Goal: Information Seeking & Learning: Check status

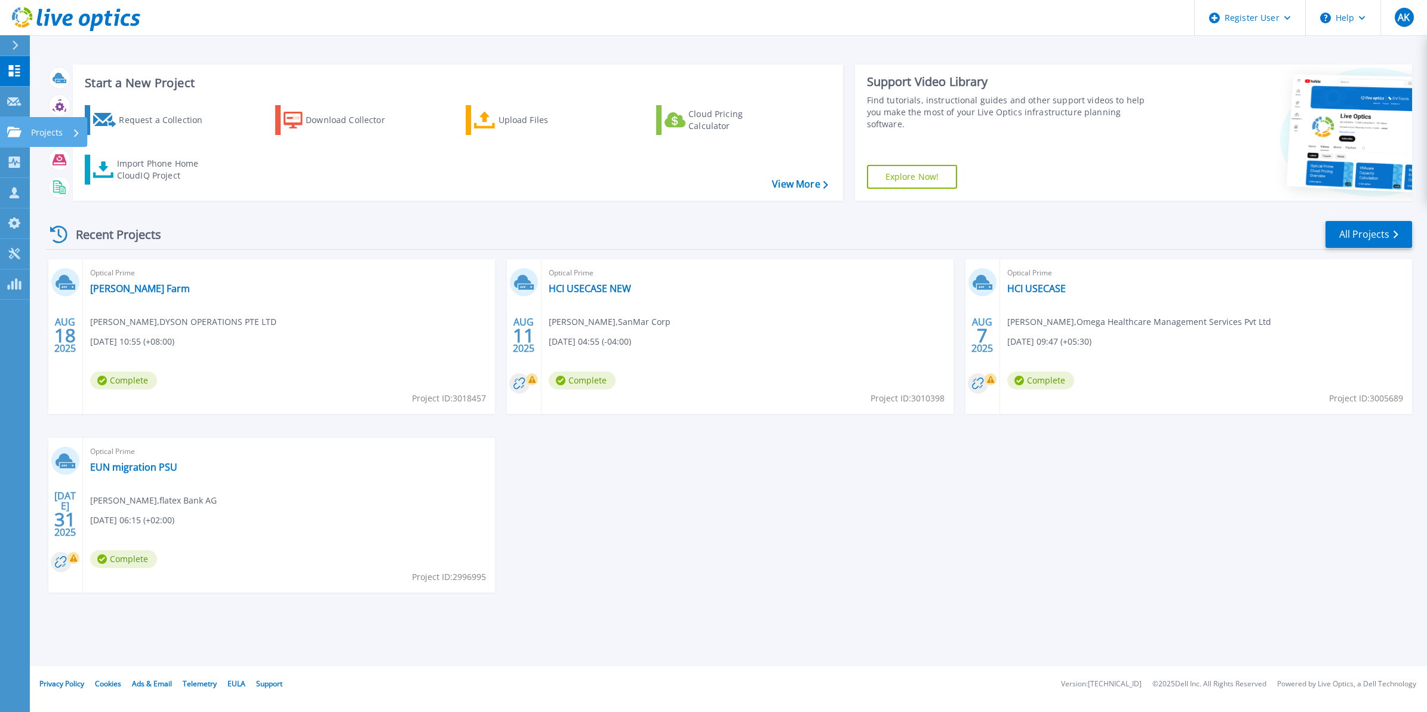
click at [19, 137] on link "Projects Projects" at bounding box center [15, 132] width 30 height 30
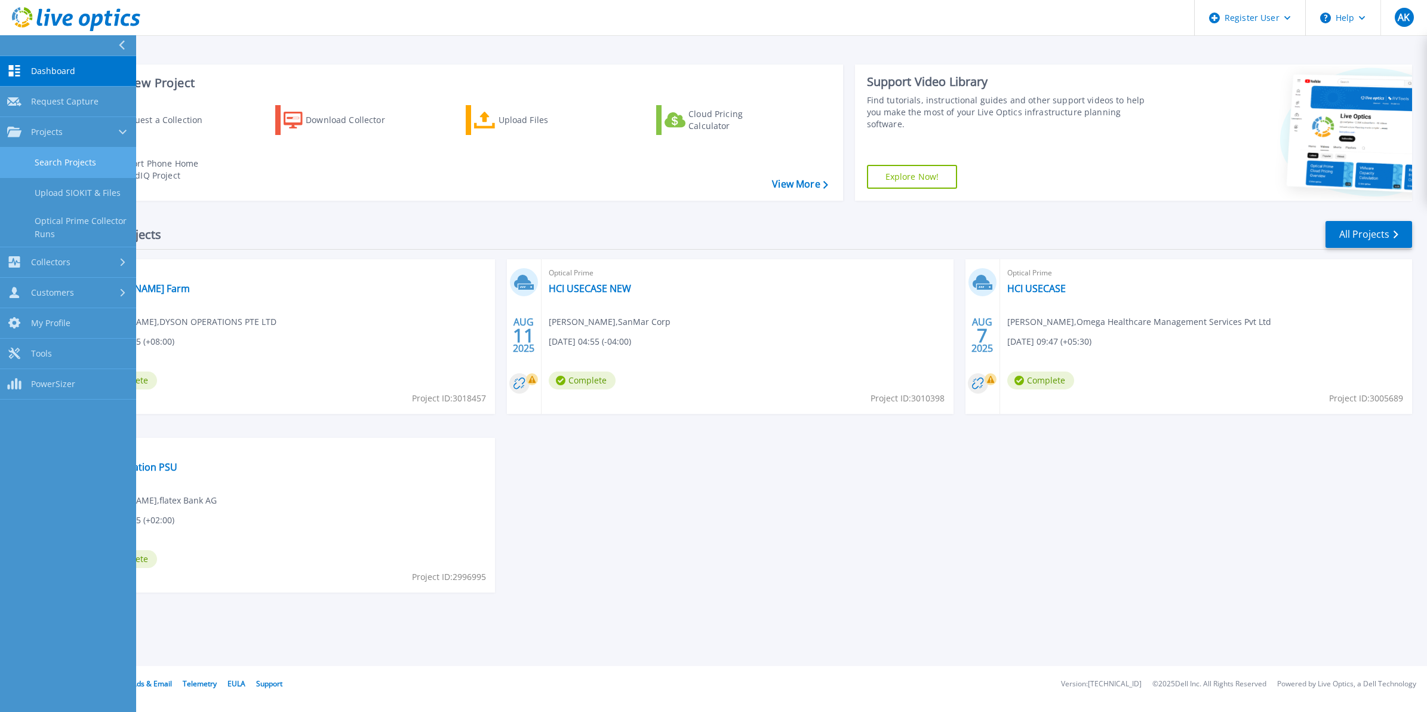
click at [81, 156] on link "Search Projects" at bounding box center [68, 163] width 136 height 30
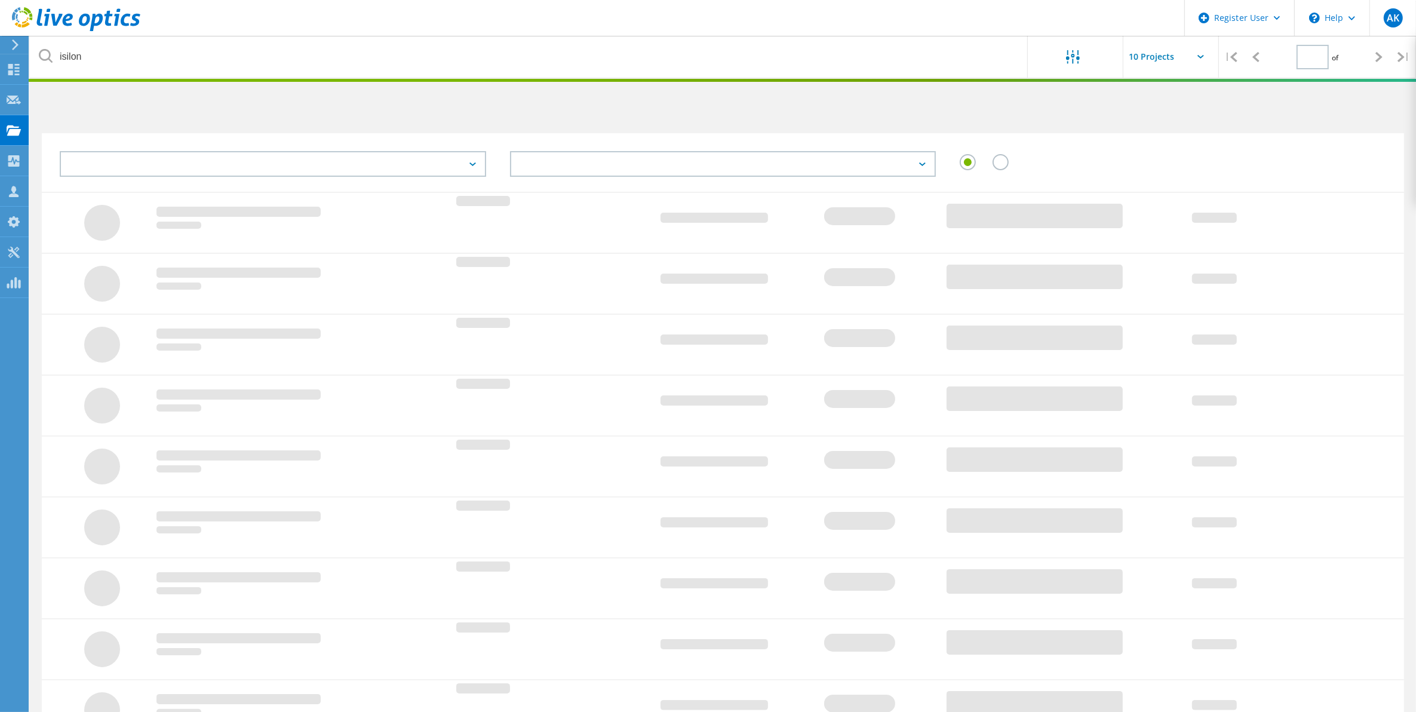
type input "1"
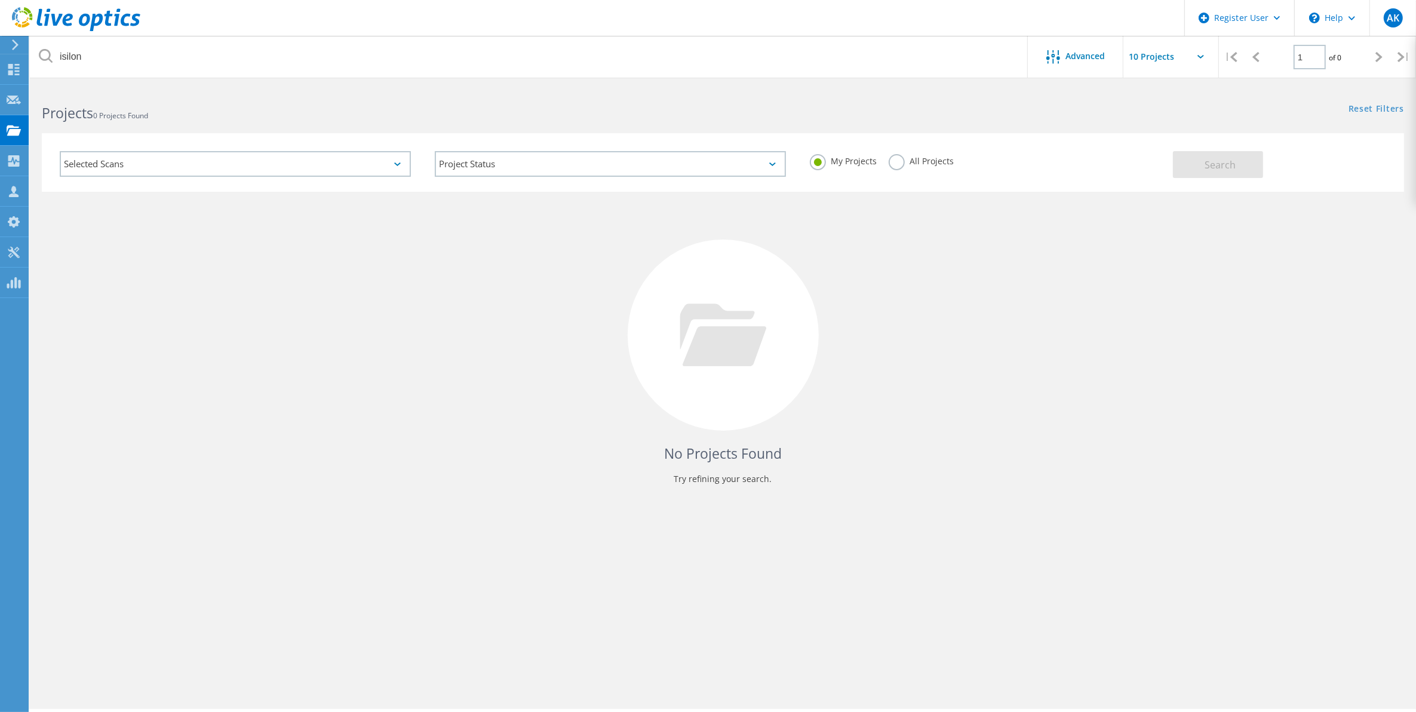
click at [908, 168] on div "All Projects" at bounding box center [921, 162] width 65 height 17
click at [895, 159] on label "All Projects" at bounding box center [921, 159] width 65 height 11
click at [0, 0] on input "All Projects" at bounding box center [0, 0] width 0 height 0
click at [1204, 161] on button "Search" at bounding box center [1218, 164] width 90 height 27
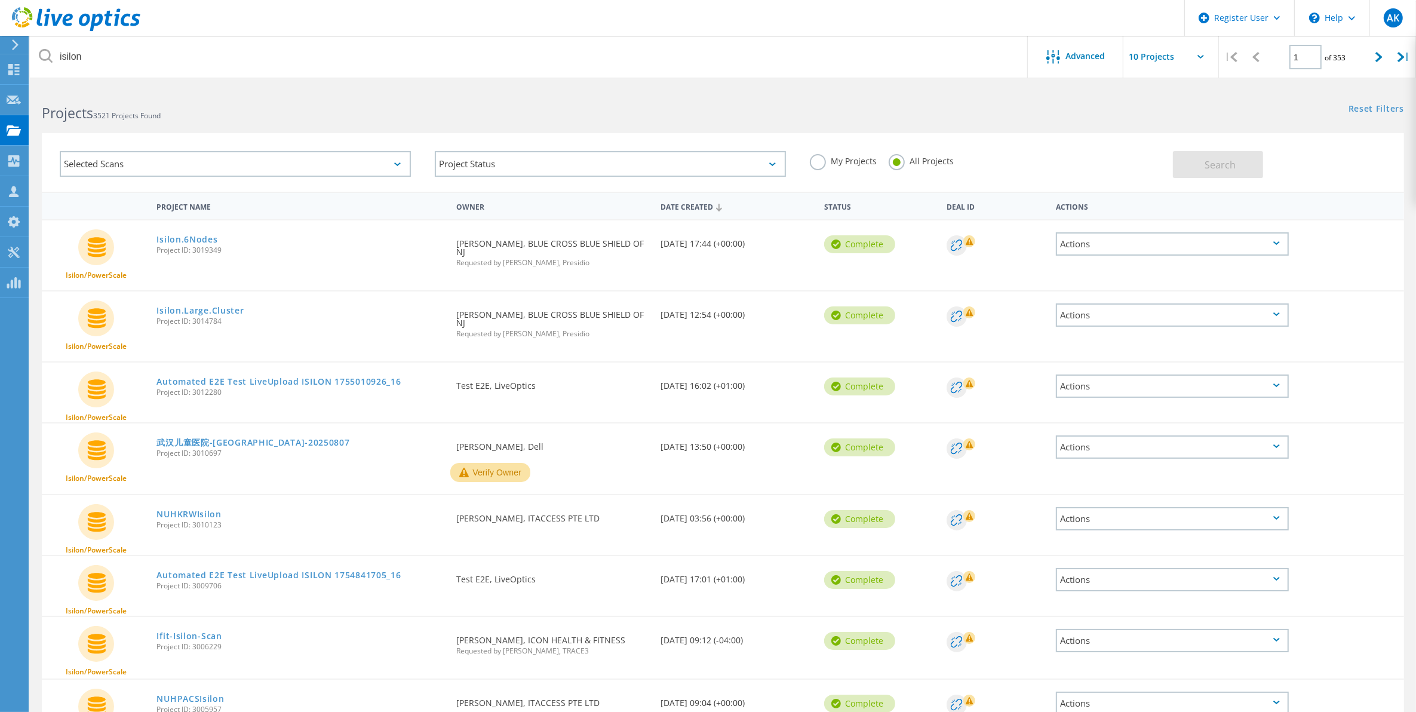
scroll to position [75, 0]
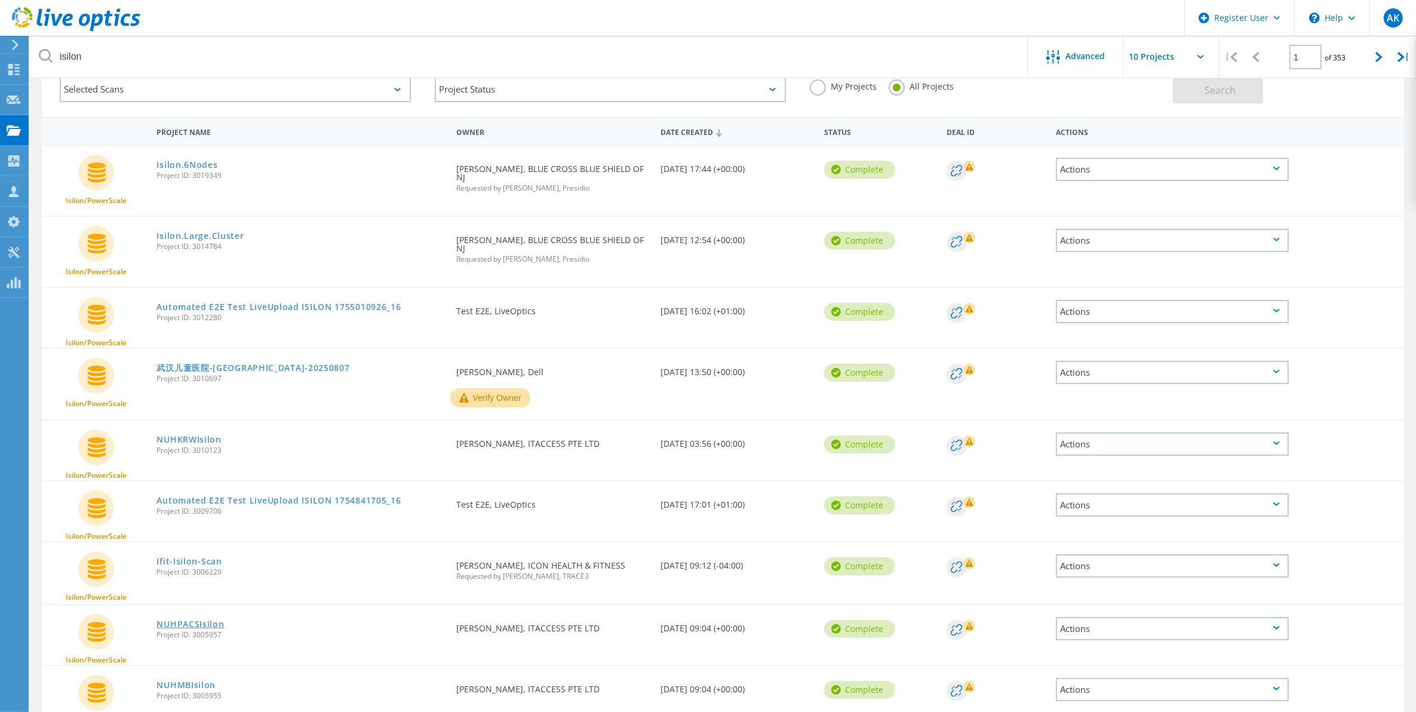
click at [198, 620] on link "NUHPACSIsilon" at bounding box center [189, 624] width 67 height 8
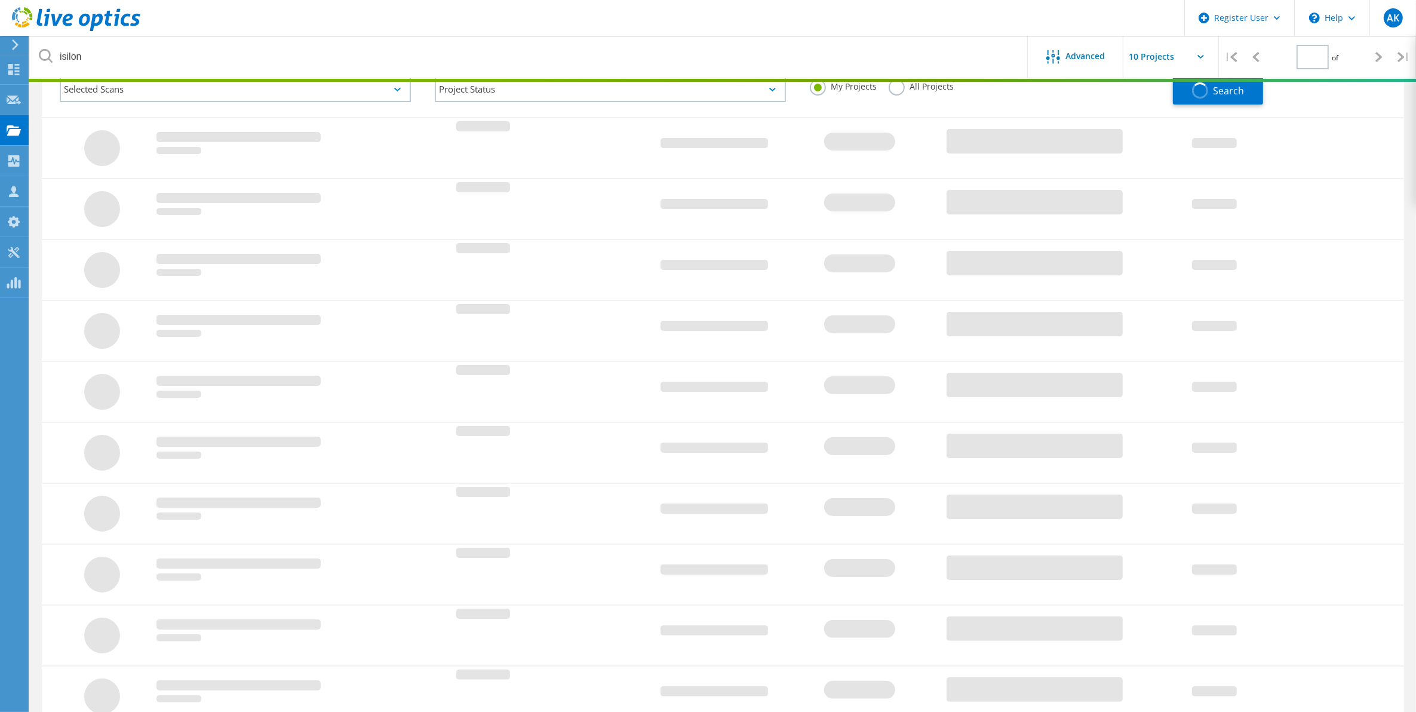
type input "1"
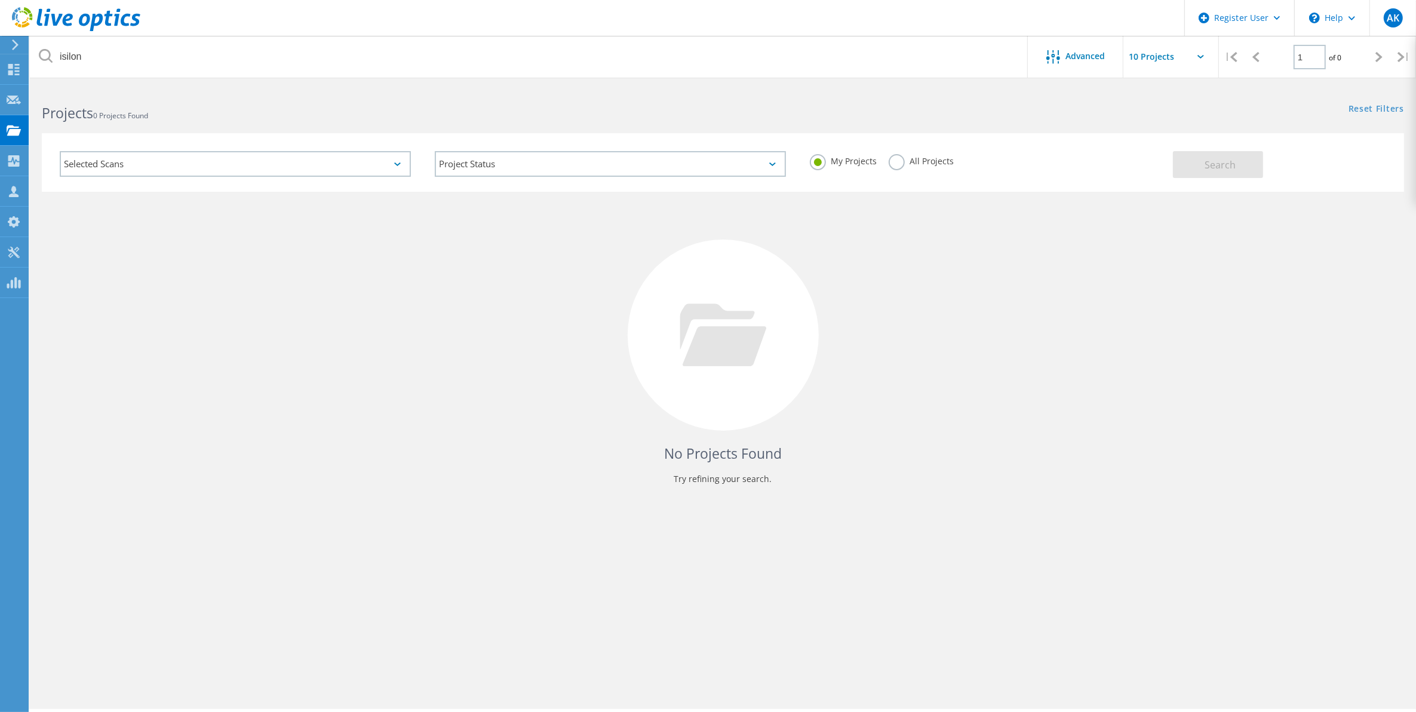
click at [905, 165] on label "All Projects" at bounding box center [921, 159] width 65 height 11
click at [0, 0] on input "All Projects" at bounding box center [0, 0] width 0 height 0
click at [1192, 171] on button "Search" at bounding box center [1218, 164] width 90 height 27
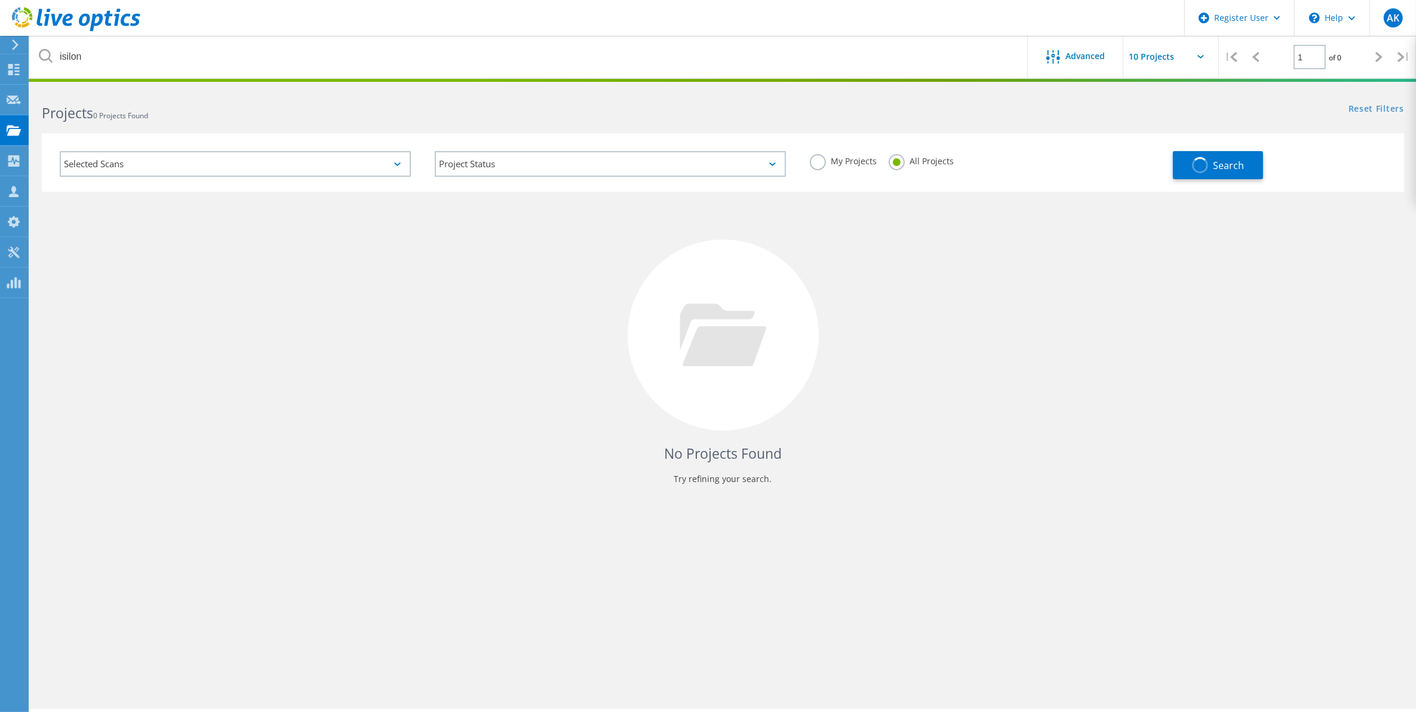
click at [1186, 57] on input "text" at bounding box center [1182, 57] width 119 height 42
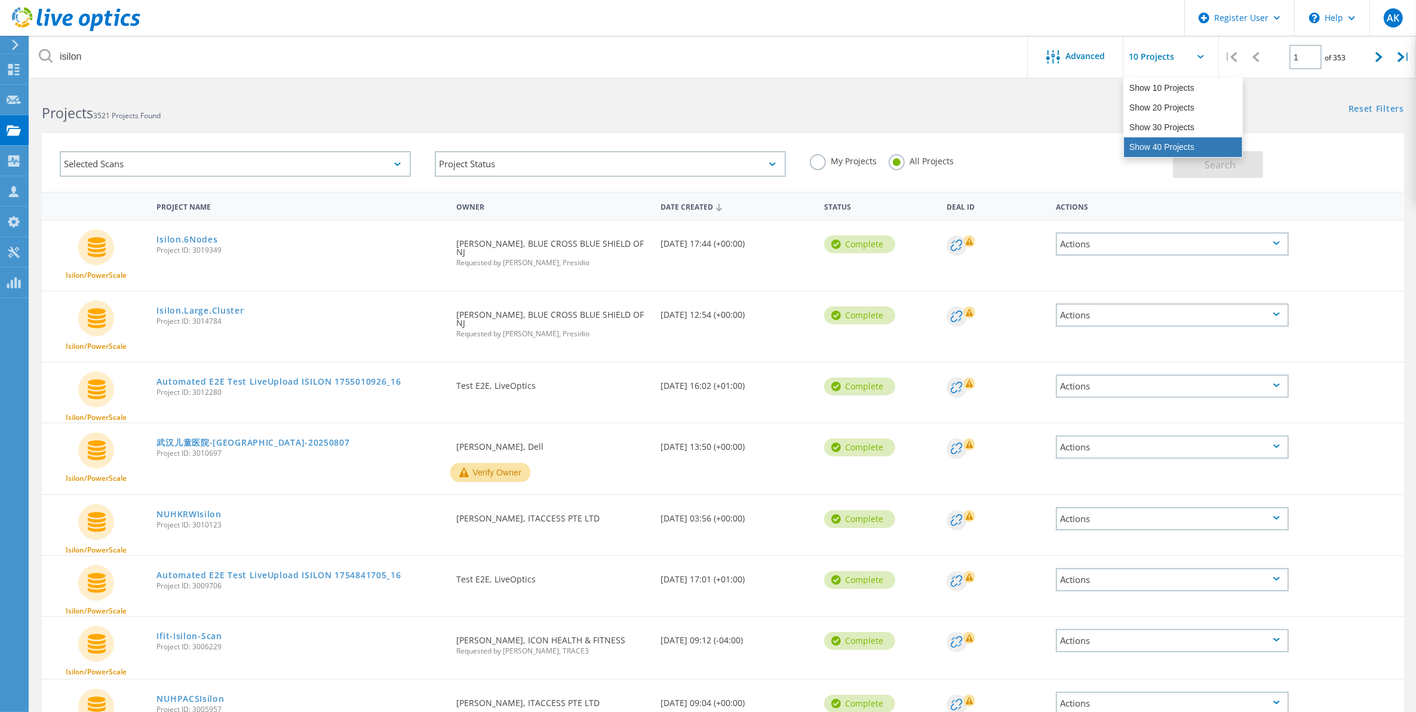
click at [1169, 144] on div "Show 40 Projects" at bounding box center [1183, 147] width 118 height 20
type input "Show 40 Projects"
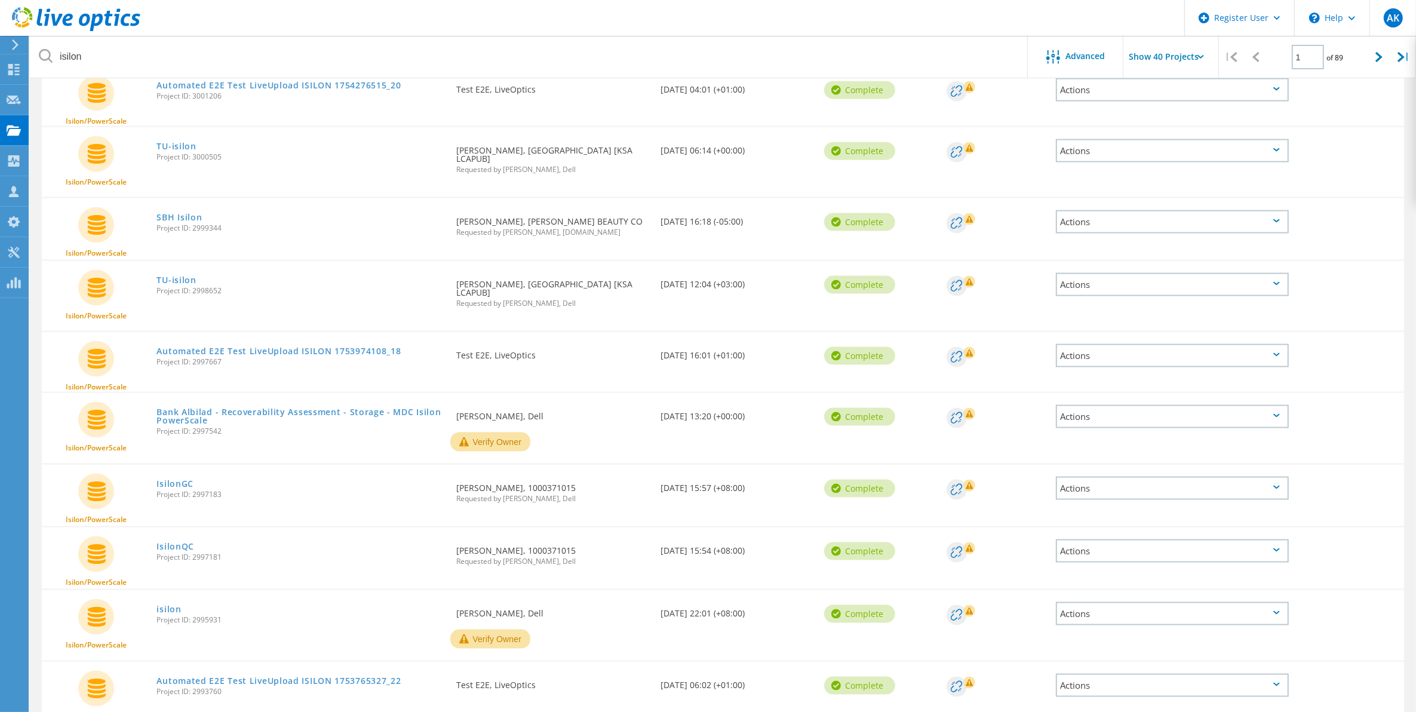
scroll to position [1868, 0]
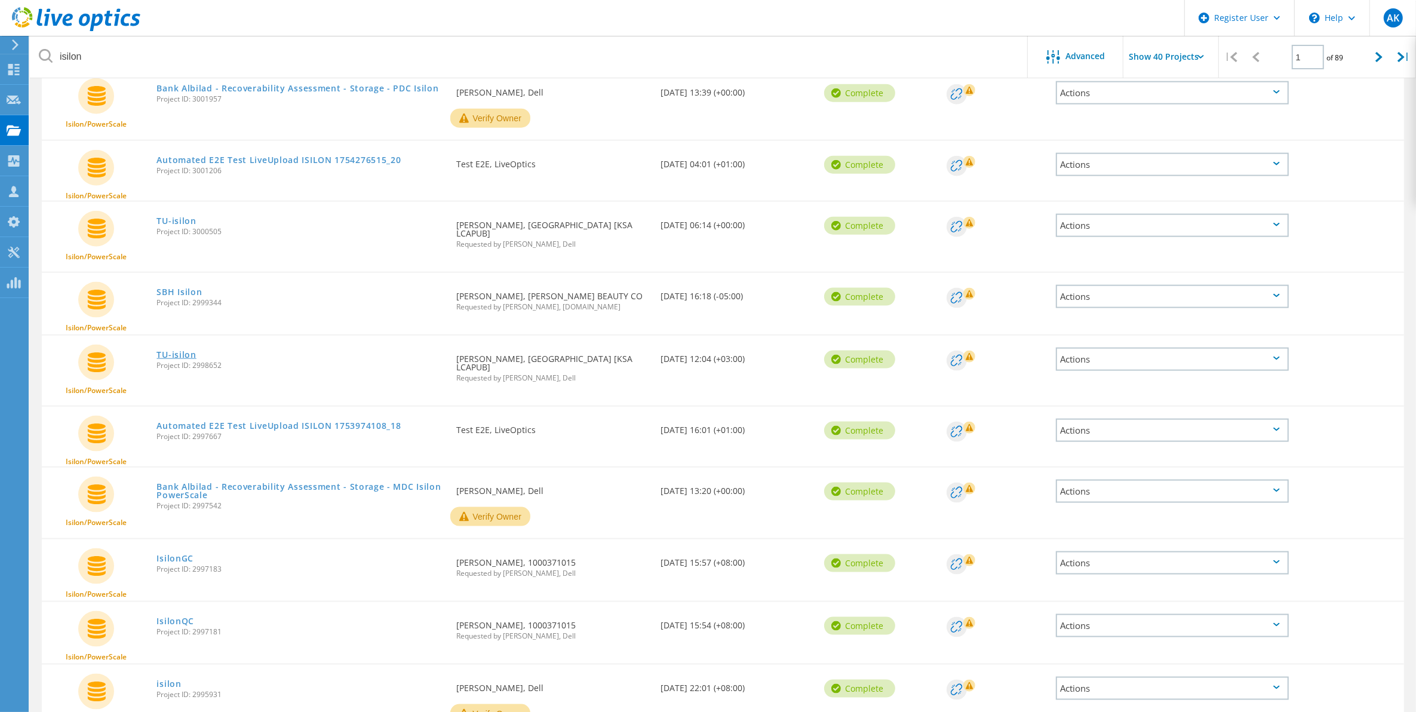
drag, startPoint x: 172, startPoint y: 333, endPoint x: 159, endPoint y: 320, distance: 18.2
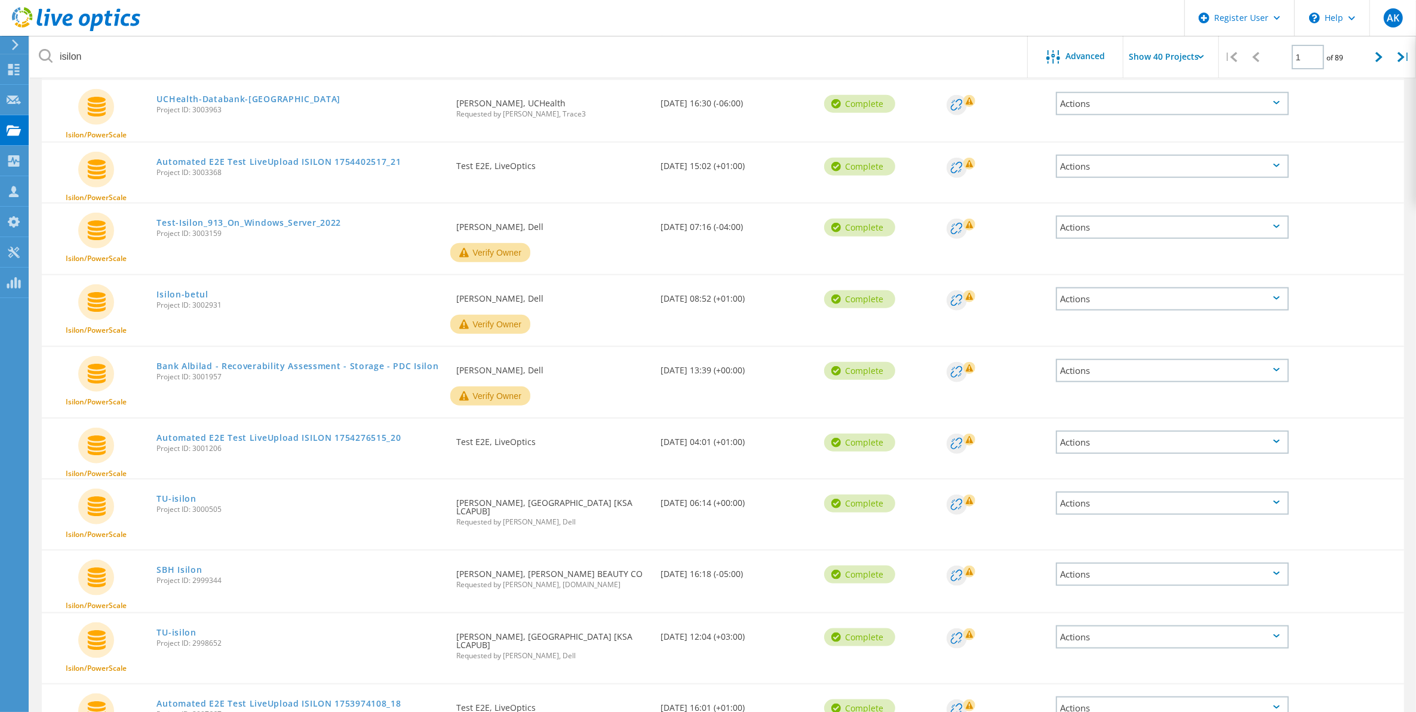
scroll to position [1569, 0]
